Goal: Book appointment/travel/reservation

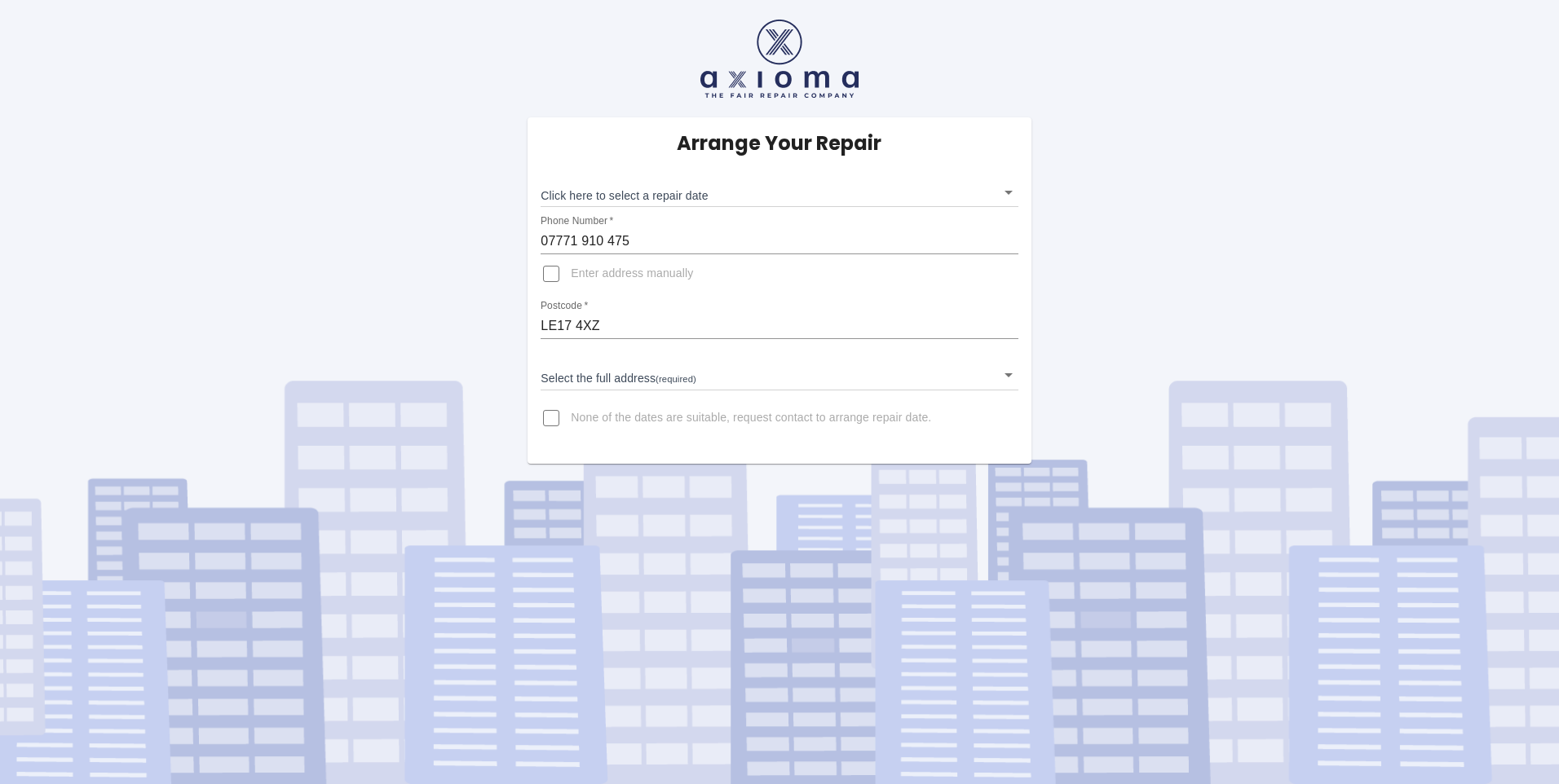
click at [592, 193] on body "Arrange Your Repair Click here to select a repair date ​ Phone Number   * [PHON…" at bounding box center [779, 392] width 1559 height 784
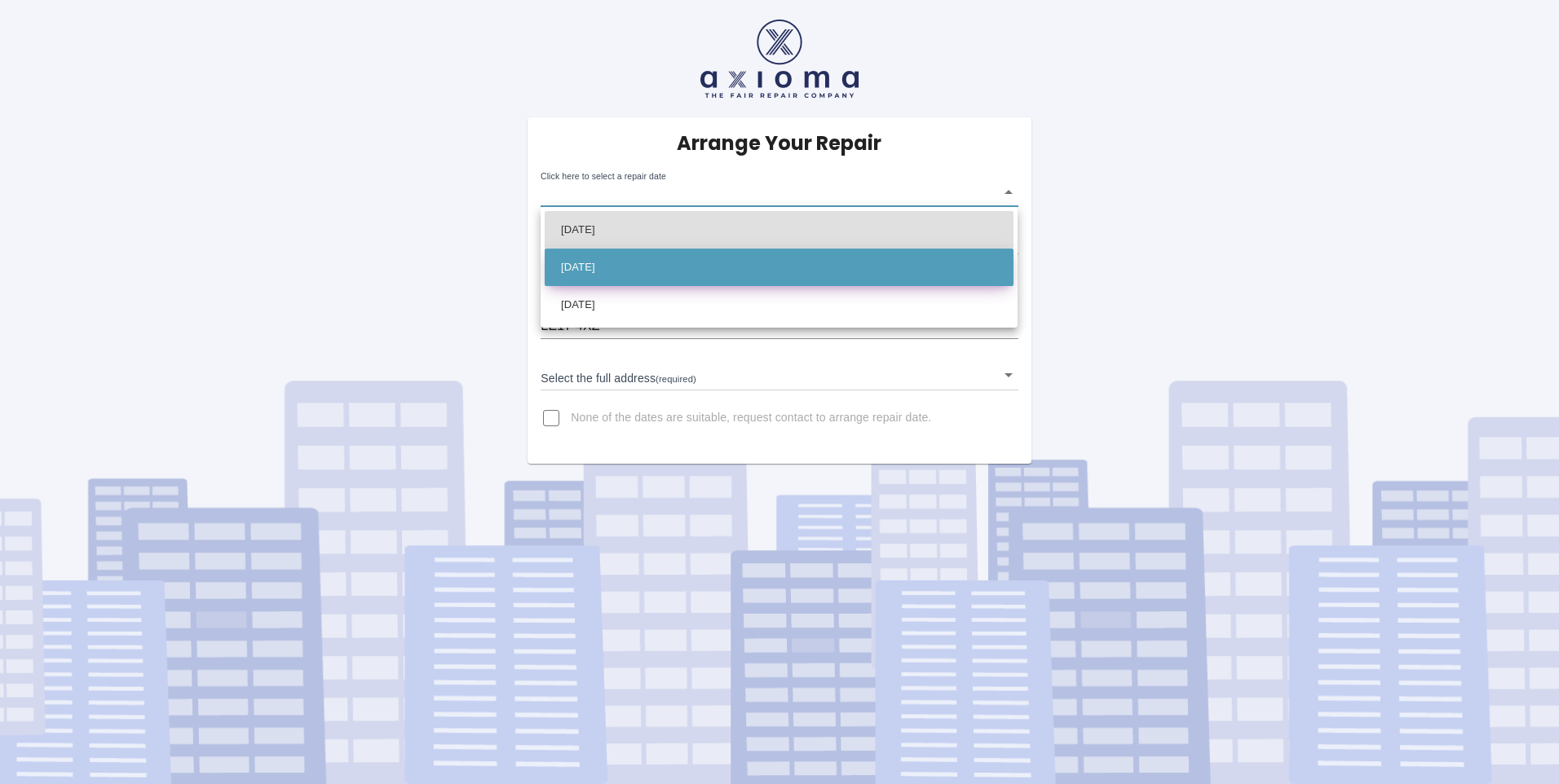
click at [640, 261] on li "[DATE]" at bounding box center [779, 268] width 469 height 38
type input "[DATE]T00:00:00.000Z"
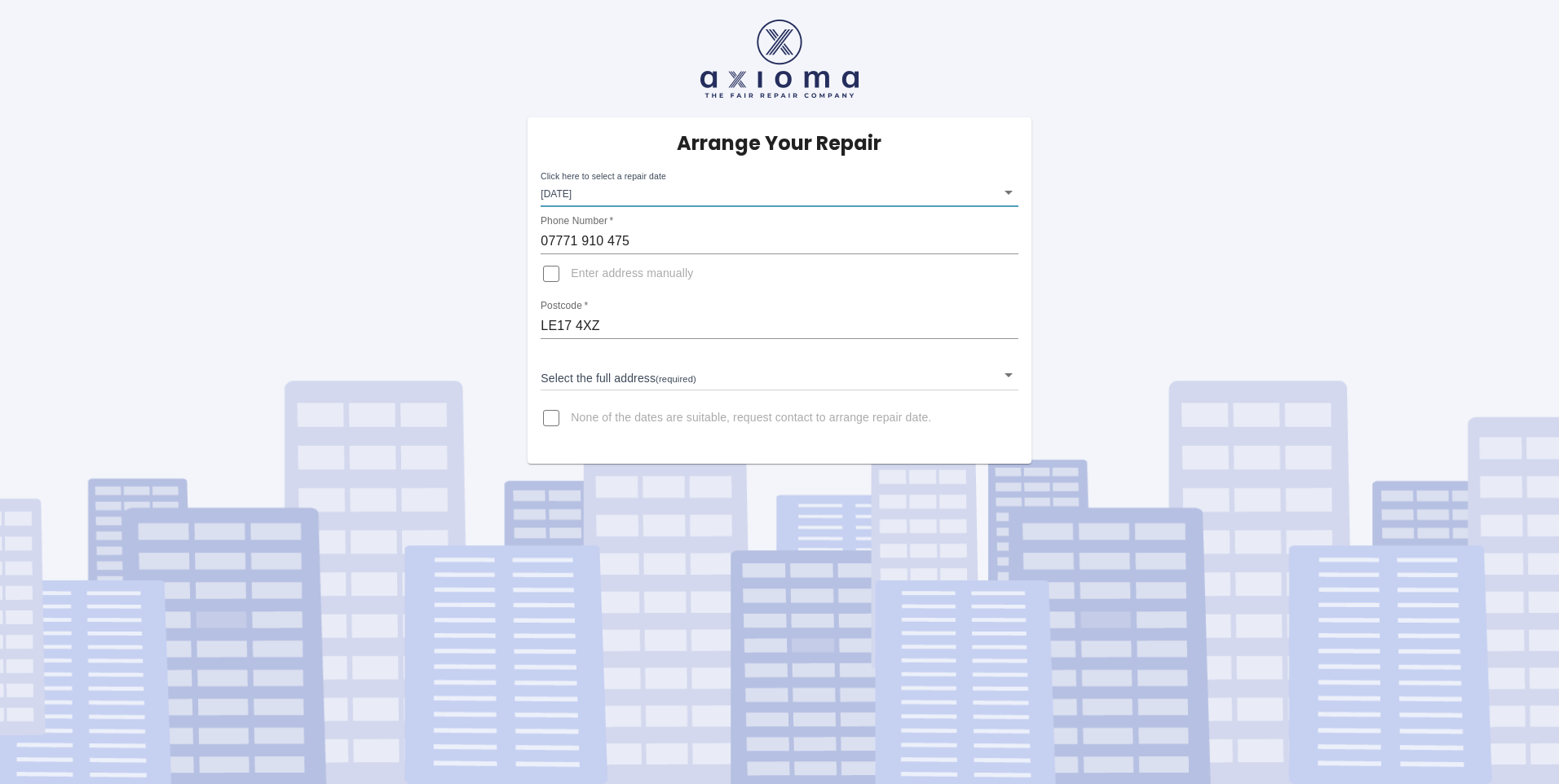
click at [612, 374] on body "Arrange Your Repair Click here to select a repair date [DATE] [DATE]T00:00:00.0…" at bounding box center [779, 392] width 1559 height 784
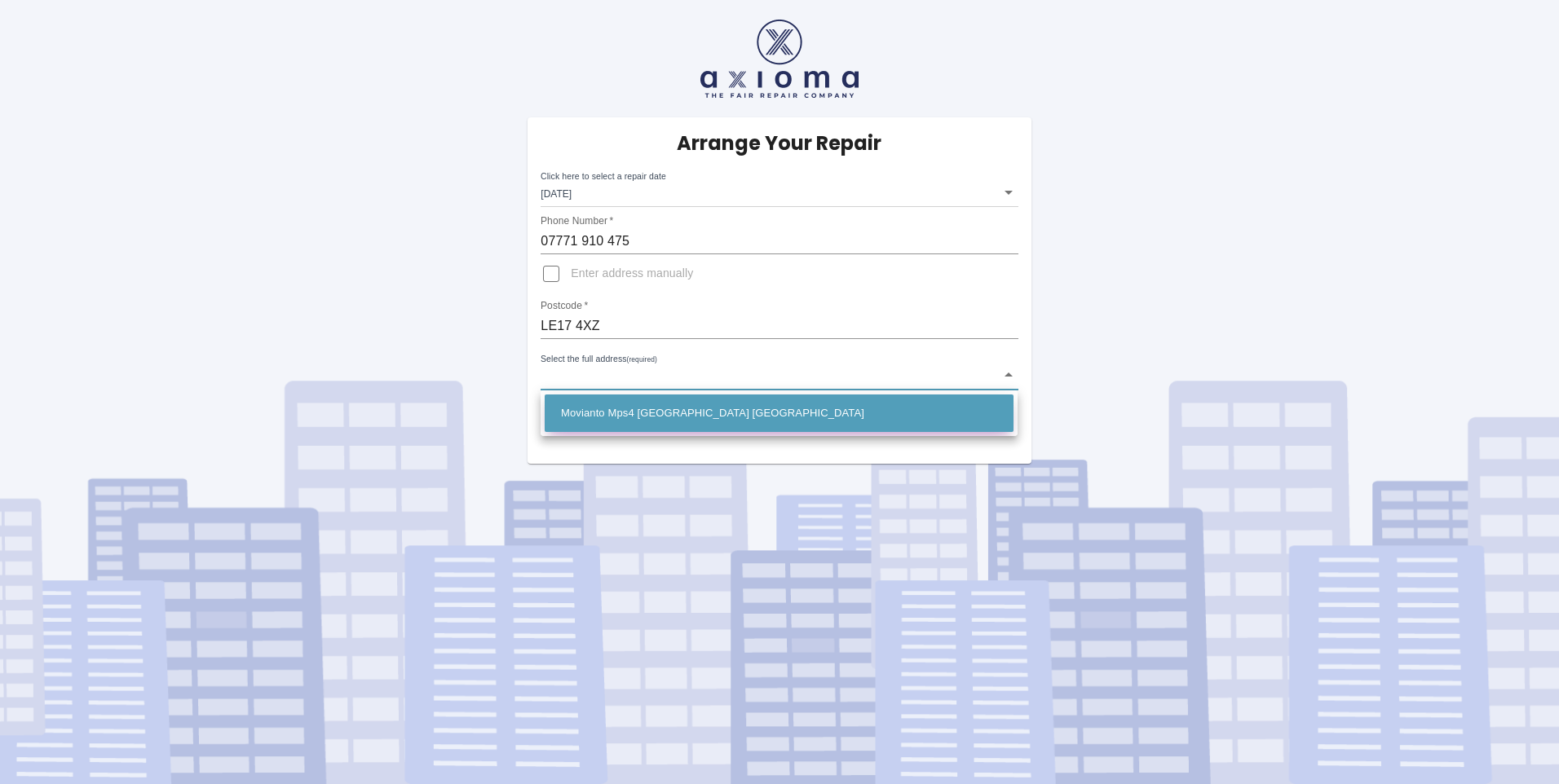
click at [609, 411] on li "Movianto Mps4 [GEOGRAPHIC_DATA] [GEOGRAPHIC_DATA]" at bounding box center [779, 414] width 469 height 38
type input "Movianto Mps4 [GEOGRAPHIC_DATA] [GEOGRAPHIC_DATA]"
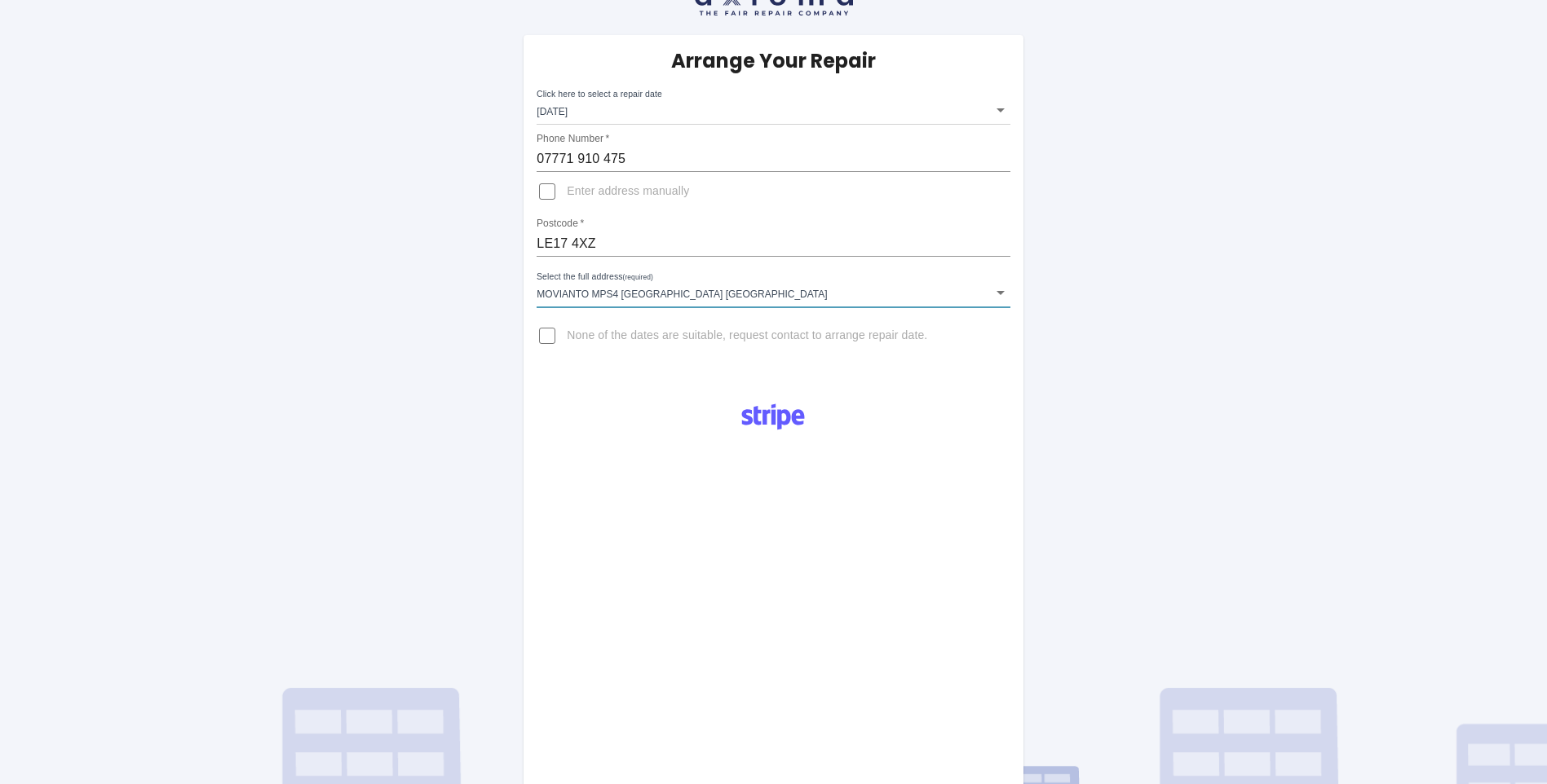
scroll to position [82, 0]
click at [620, 297] on body "Arrange Your Repair Click here to select a repair date [DATE] [DATE]T00:00:00.0…" at bounding box center [773, 503] width 1547 height 1171
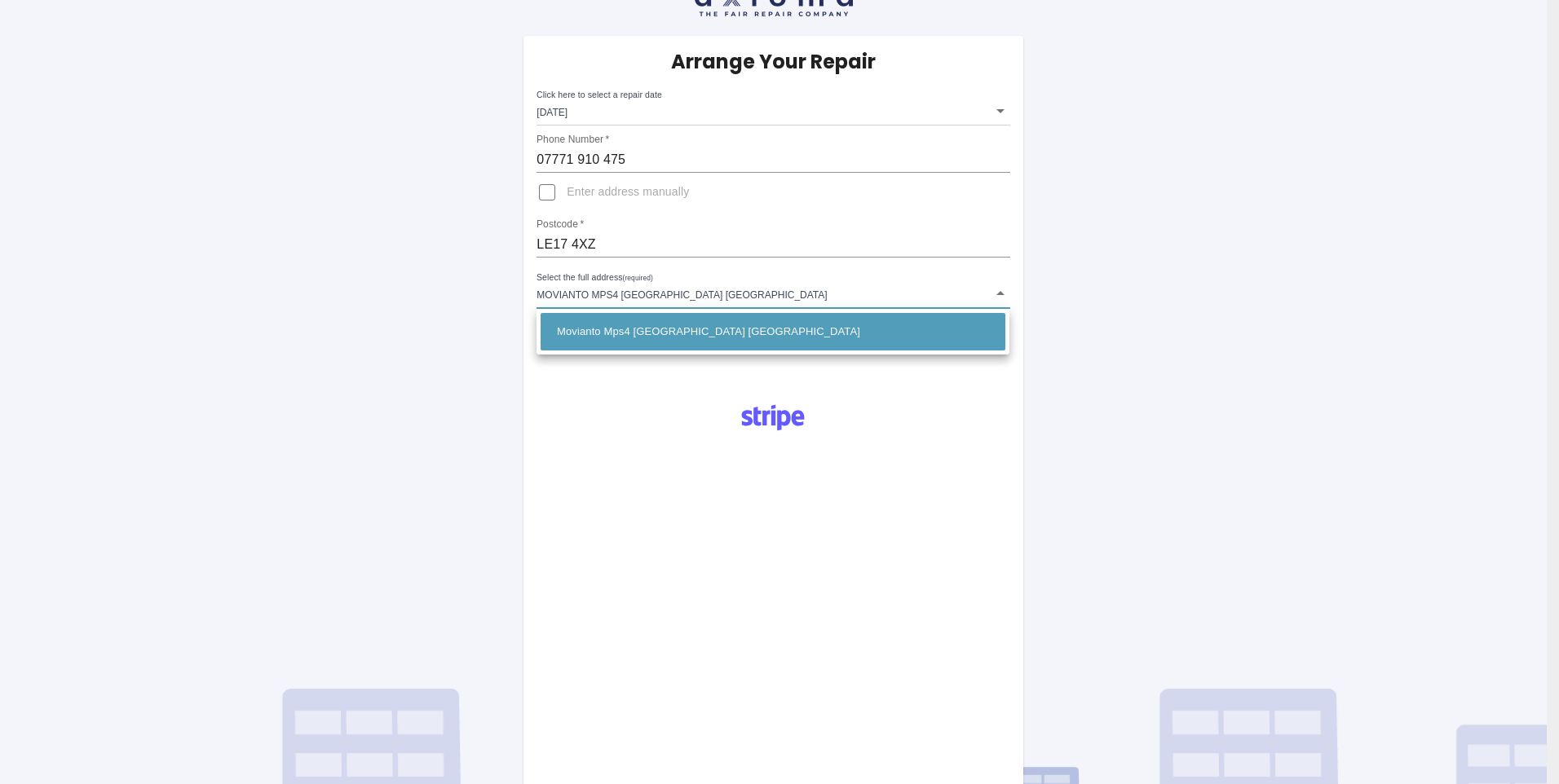
click at [598, 232] on div at bounding box center [779, 392] width 1559 height 784
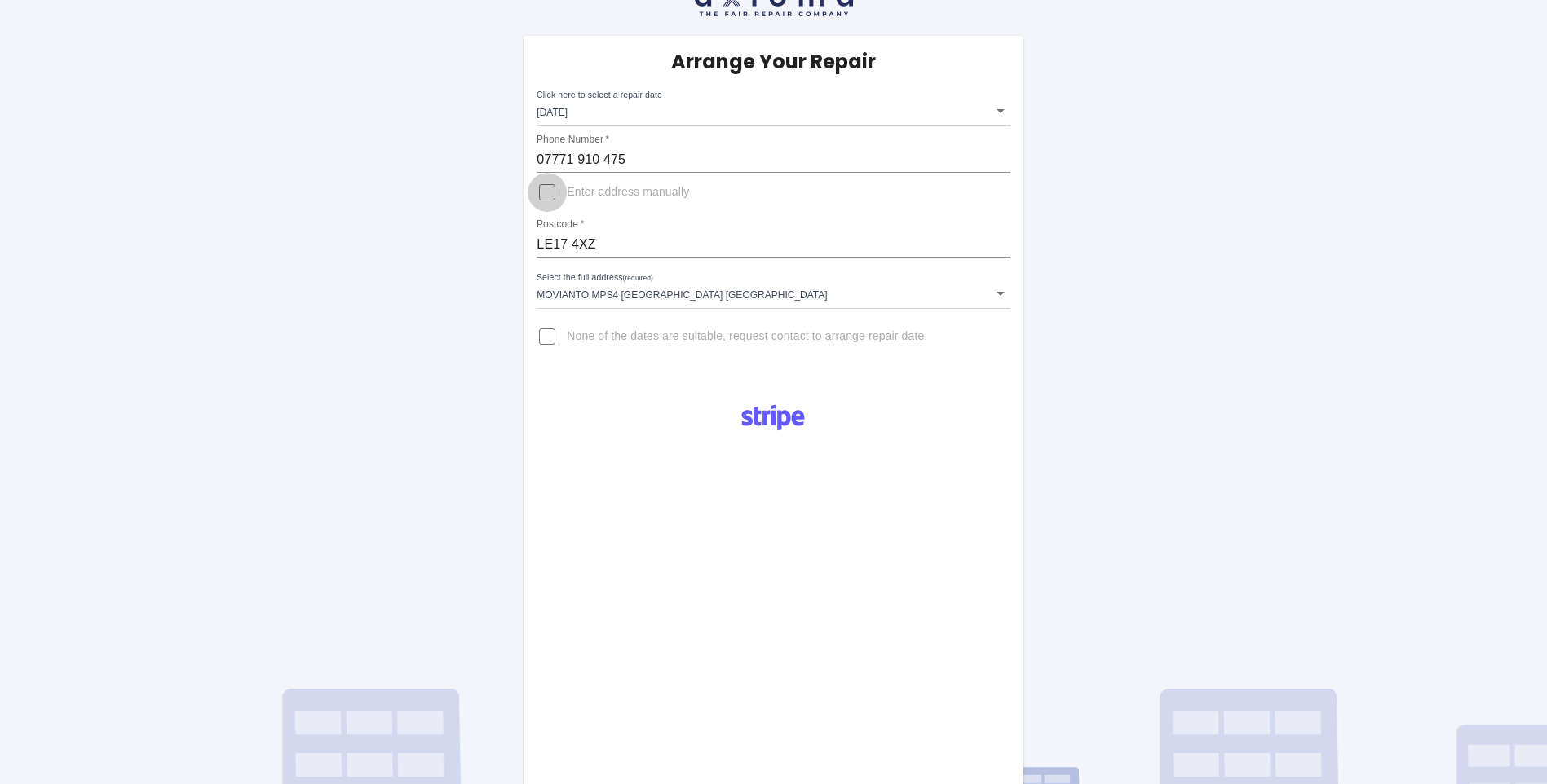
click at [546, 194] on input "Enter address manually" at bounding box center [547, 192] width 39 height 39
checkbox input "true"
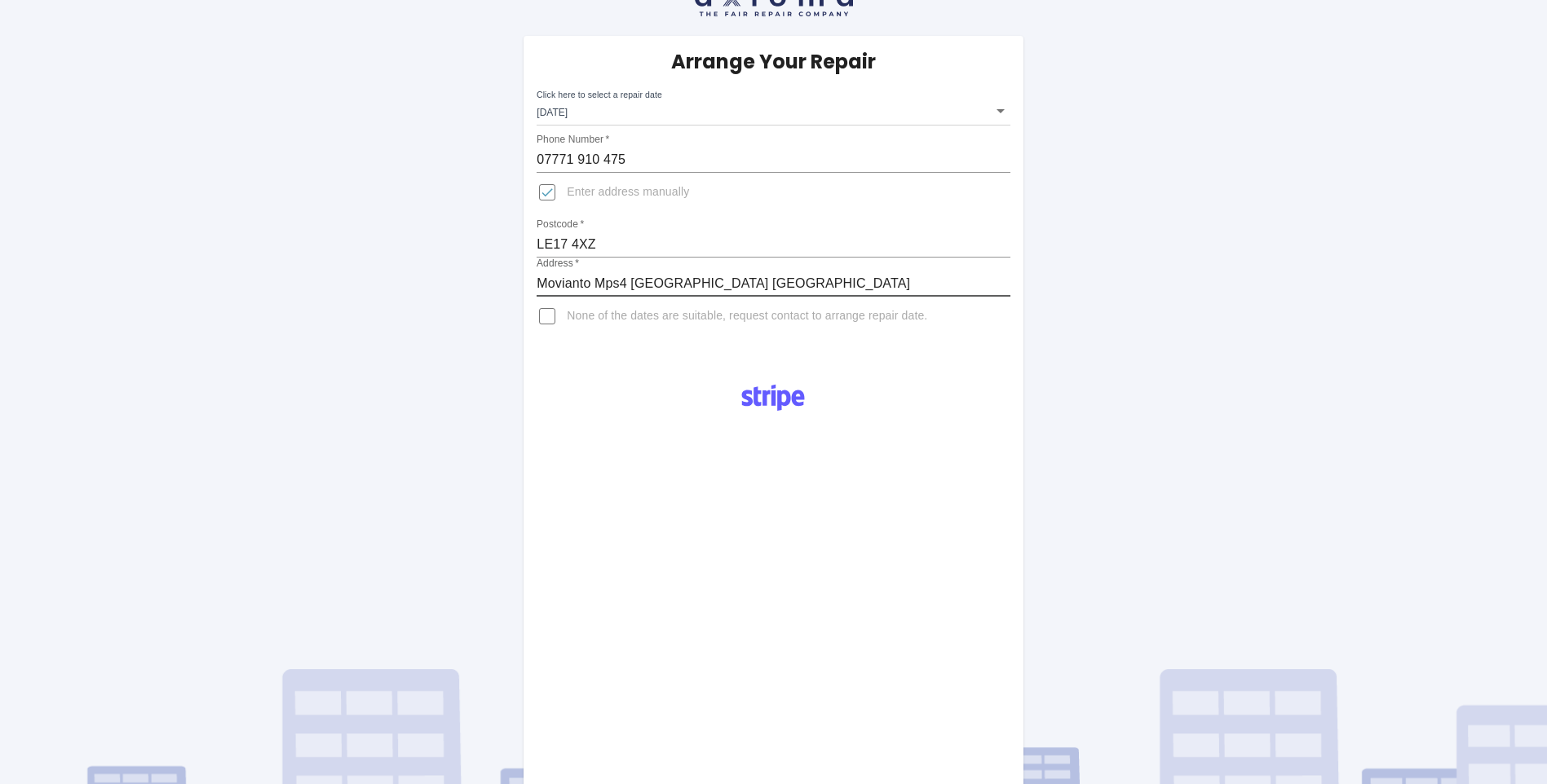
drag, startPoint x: 629, startPoint y: 281, endPoint x: 525, endPoint y: 276, distance: 103.7
click at [525, 276] on div "Arrange Your Repair Click here to select a repair date [DATE] [DATE]T00:00:00.0…" at bounding box center [772, 199] width 499 height 326
type input "Centrica, [GEOGRAPHIC_DATA], [GEOGRAPHIC_DATA] [GEOGRAPHIC_DATA] [GEOGRAPHIC_DA…"
click at [572, 397] on div "Pay £38 Booking Fee" at bounding box center [772, 634] width 499 height 528
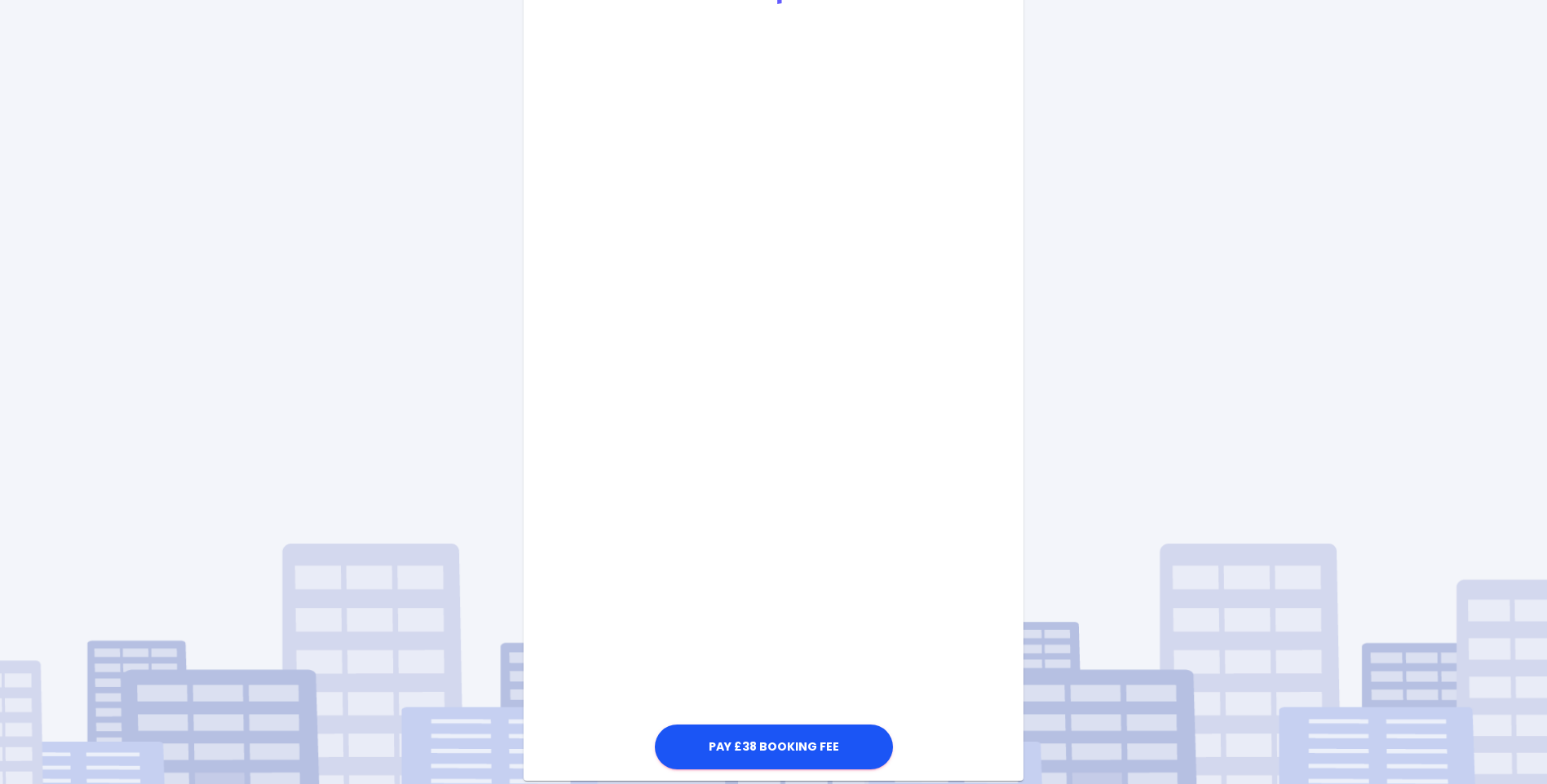
scroll to position [489, 0]
click at [788, 744] on button "Pay £38 Booking Fee" at bounding box center [774, 746] width 238 height 45
